Goal: Task Accomplishment & Management: Manage account settings

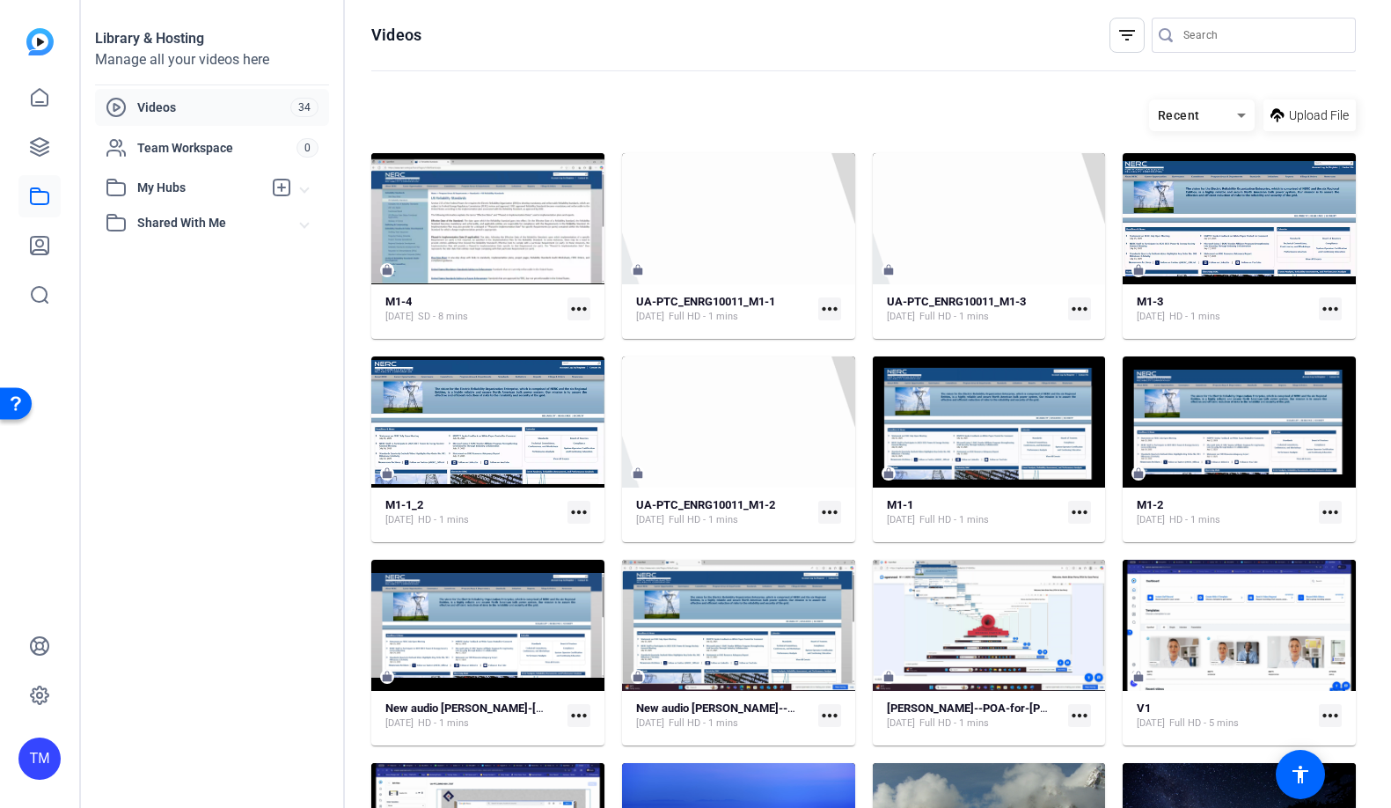
click at [578, 310] on mat-icon "more_horiz" at bounding box center [579, 308] width 23 height 23
click at [572, 240] on div at bounding box center [695, 404] width 1391 height 808
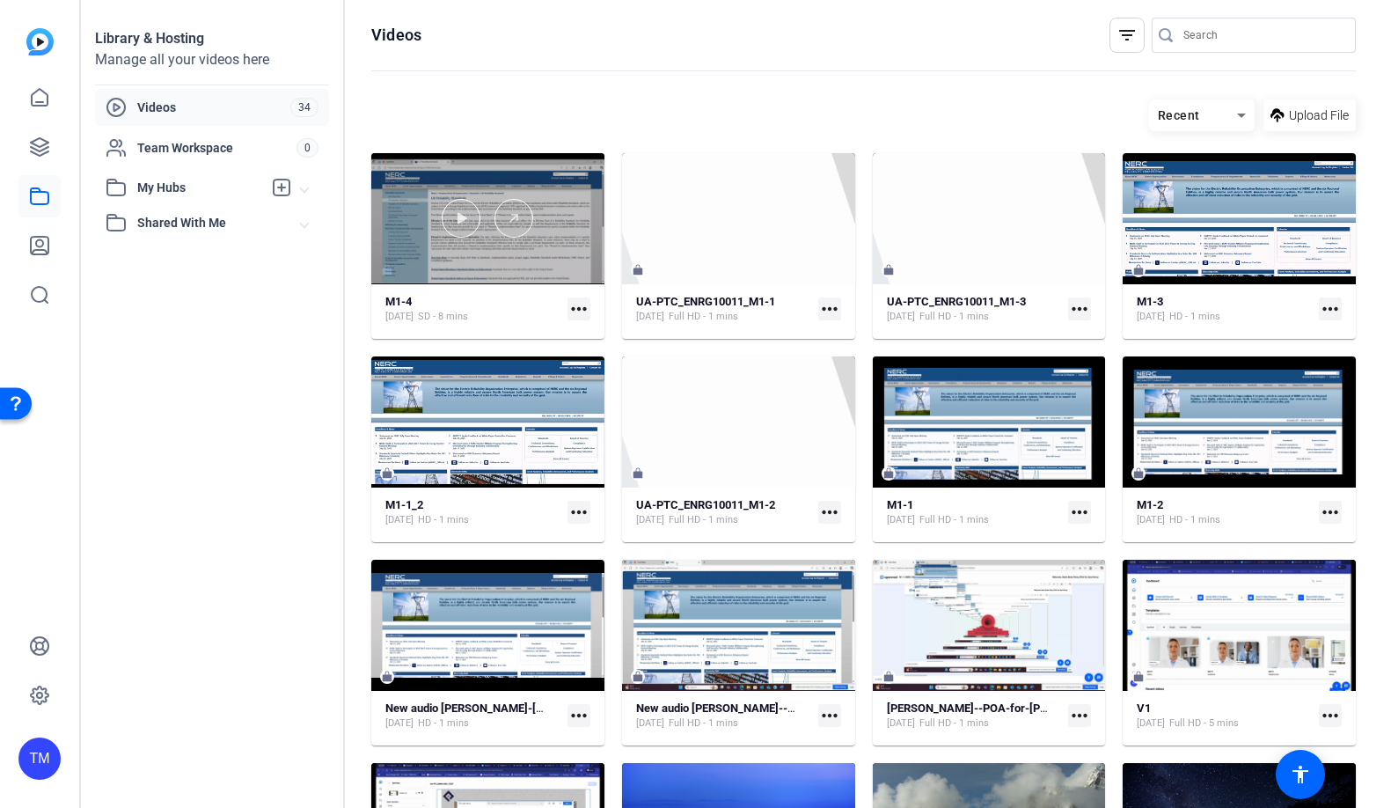
click at [572, 240] on div at bounding box center [487, 218] width 233 height 131
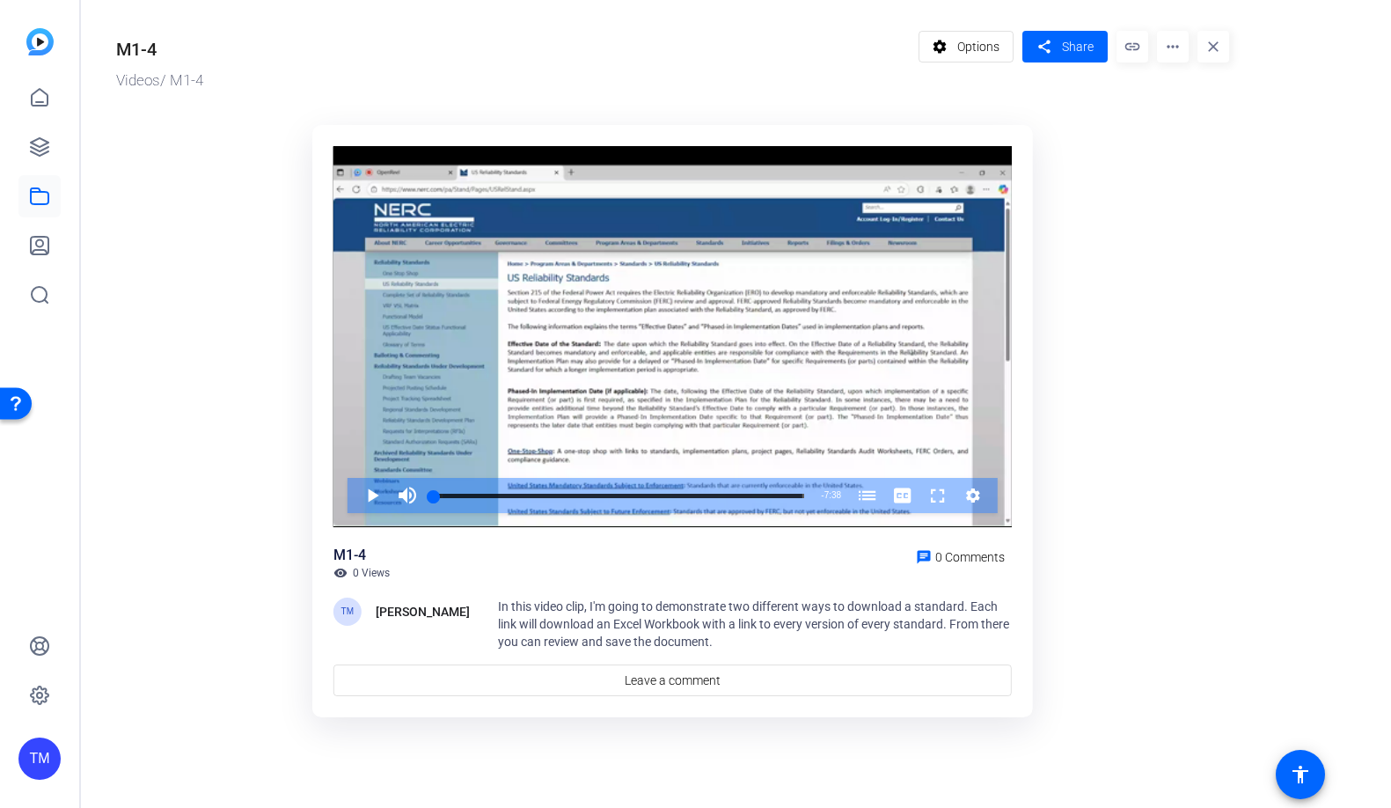
click at [1174, 48] on mat-icon "more_horiz" at bounding box center [1173, 47] width 32 height 32
click at [1192, 182] on span "Delete" at bounding box center [1209, 188] width 77 height 21
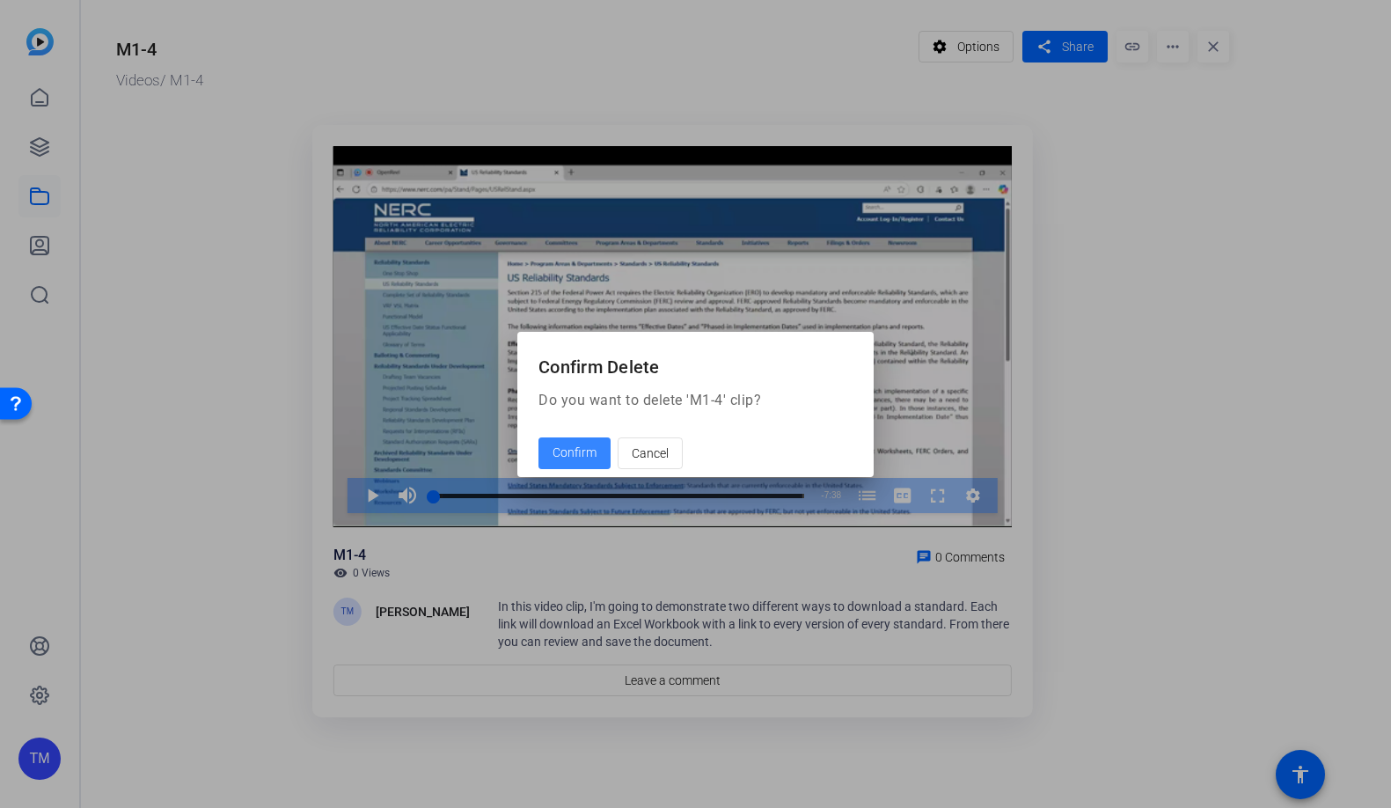
click at [579, 449] on span "Confirm" at bounding box center [575, 453] width 44 height 18
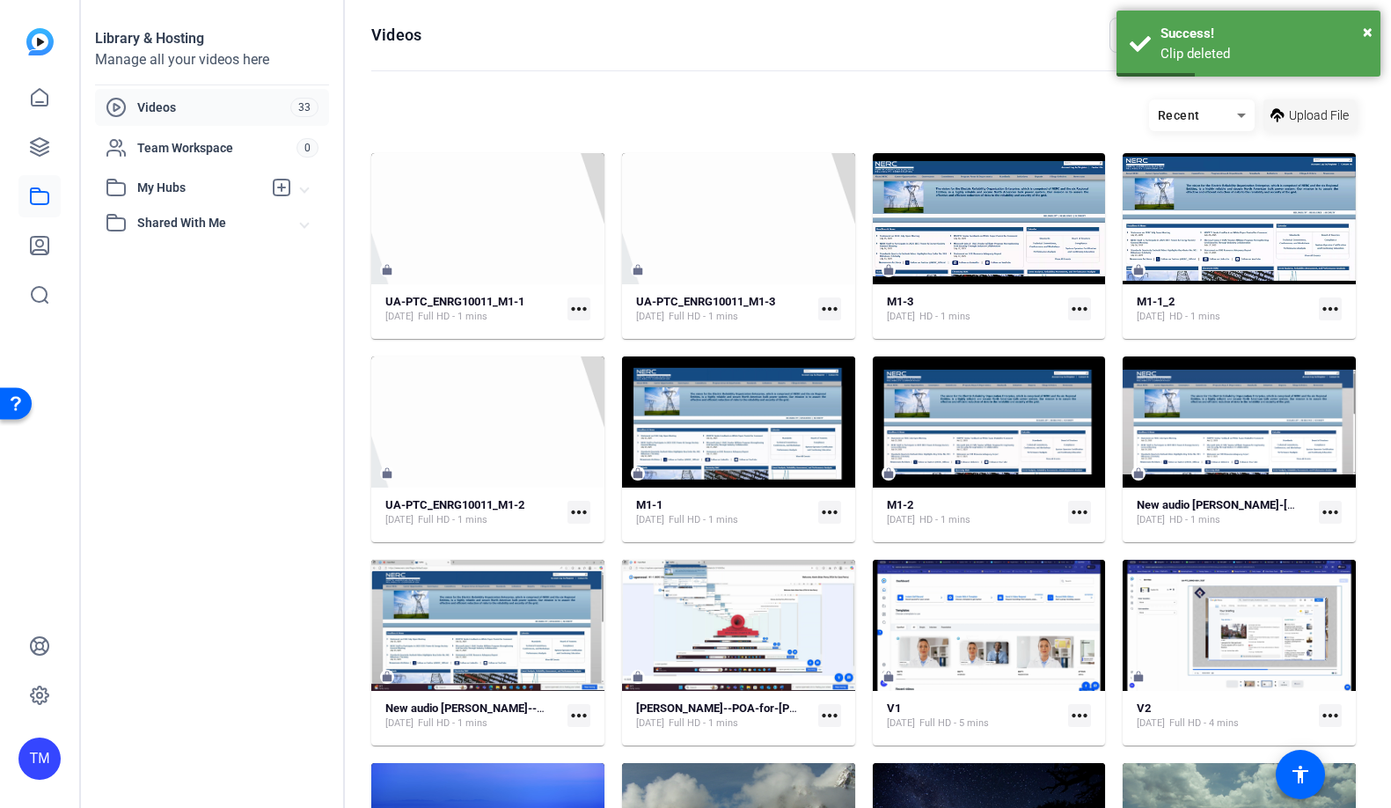
click at [1311, 112] on span "Upload File" at bounding box center [1319, 115] width 60 height 18
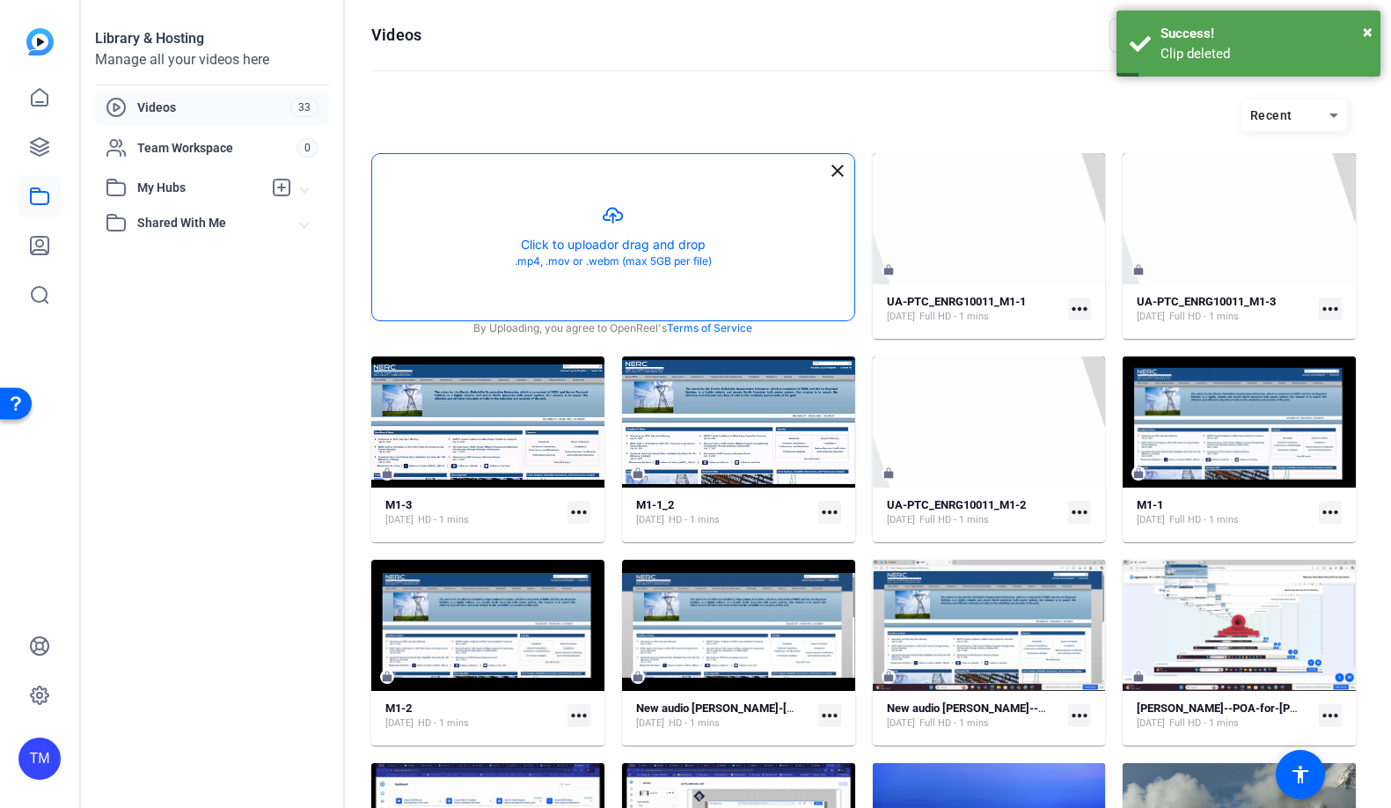
click at [601, 230] on button "button" at bounding box center [613, 237] width 482 height 166
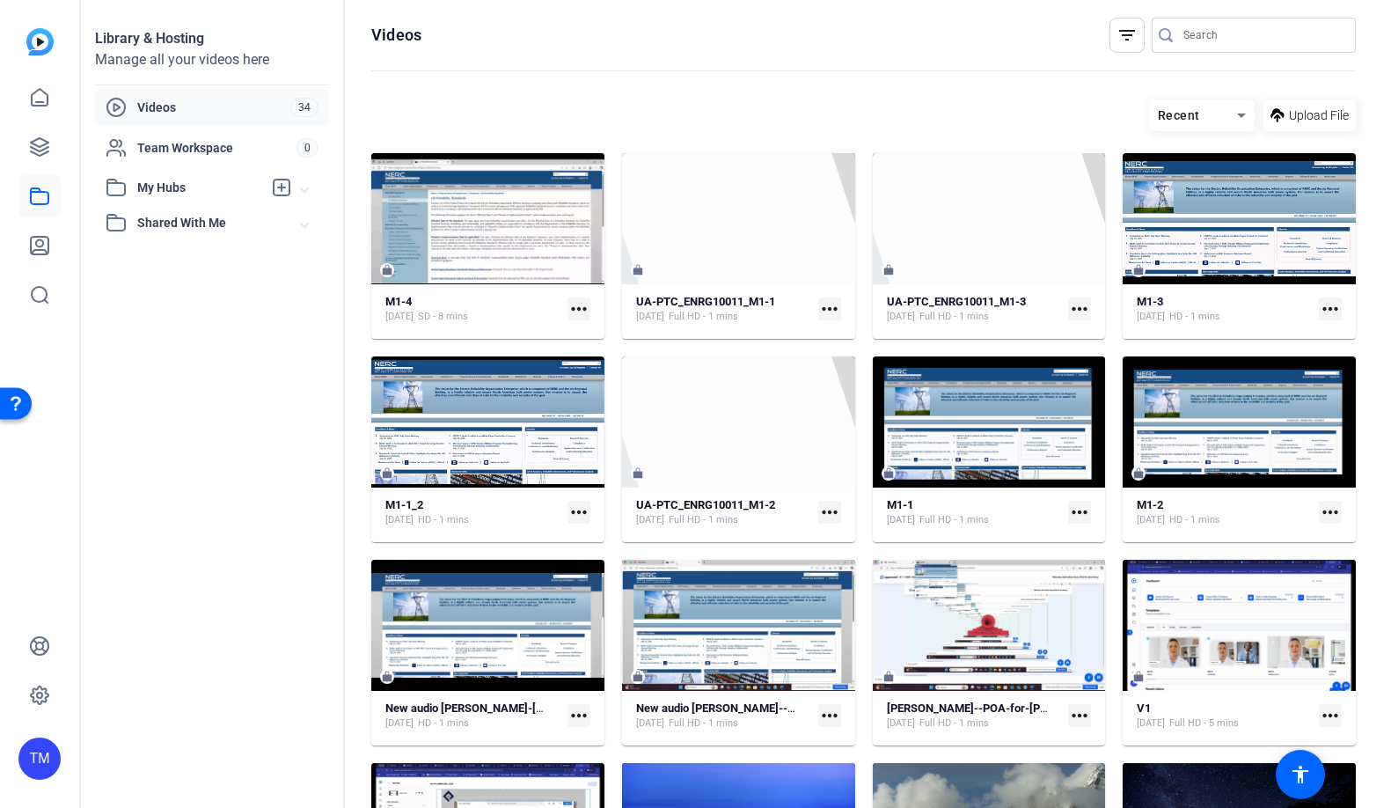
click at [586, 313] on mat-icon "more_horiz" at bounding box center [579, 308] width 23 height 23
click at [604, 409] on span "Manage Hubs" at bounding box center [636, 402] width 108 height 21
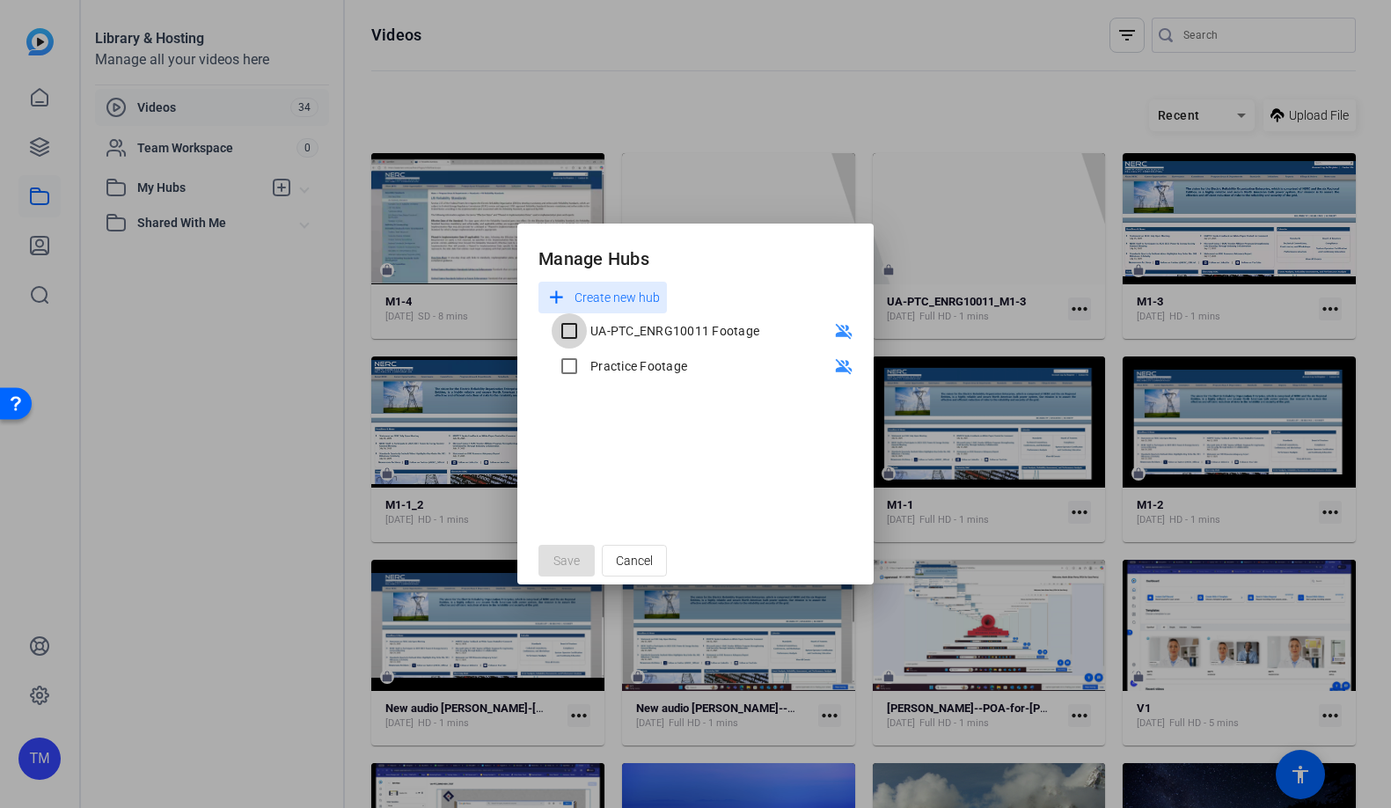
click at [572, 335] on input "UA-PTC_ENRG10011 Footage" at bounding box center [569, 330] width 35 height 35
checkbox input "true"
click at [566, 561] on span "Save" at bounding box center [567, 561] width 26 height 18
